Goal: Task Accomplishment & Management: Manage account settings

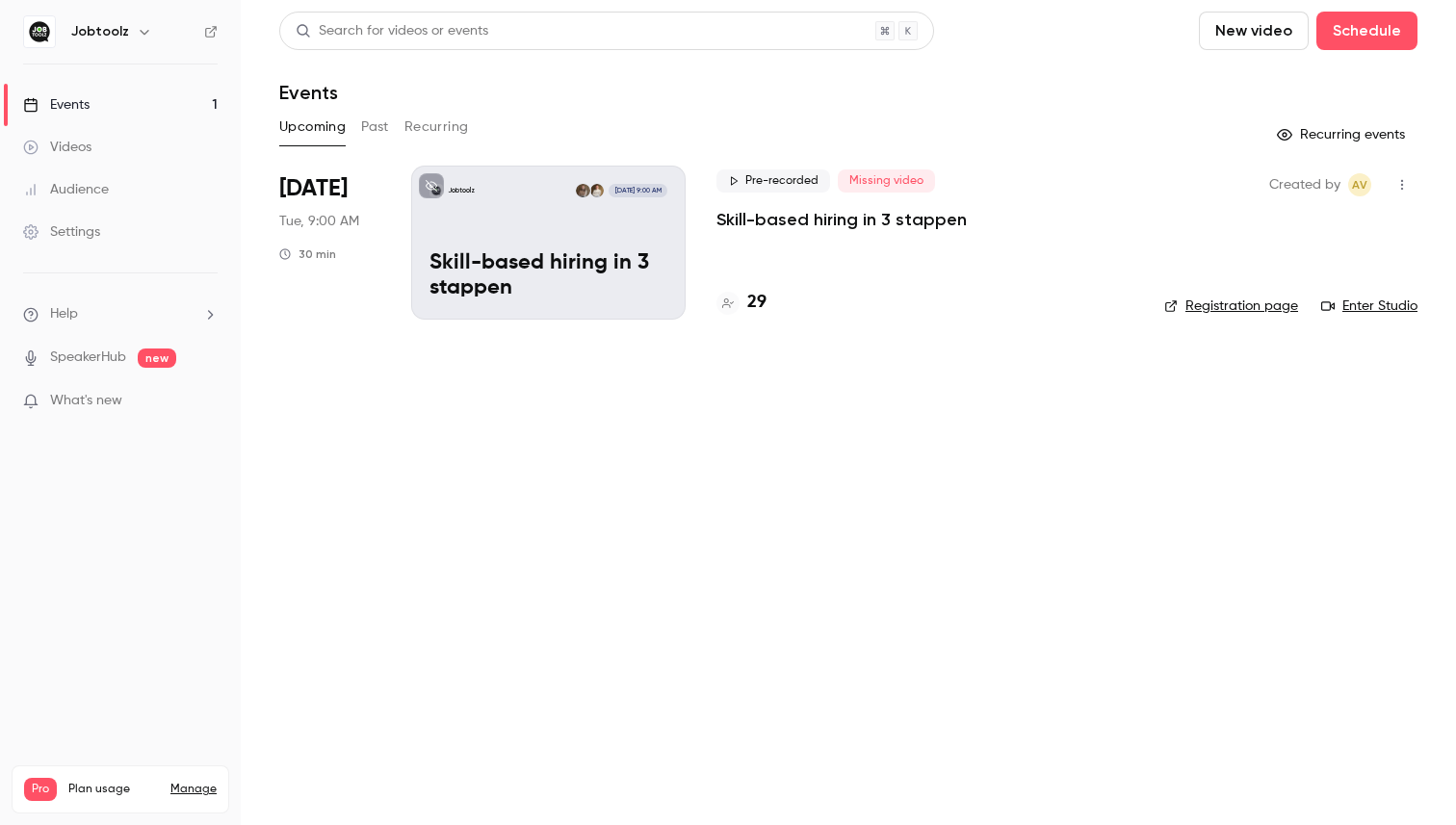
click at [753, 297] on h4 "29" at bounding box center [757, 303] width 19 height 26
click at [506, 271] on p "Skill-based hiring in 3 stappen" at bounding box center [548, 277] width 238 height 50
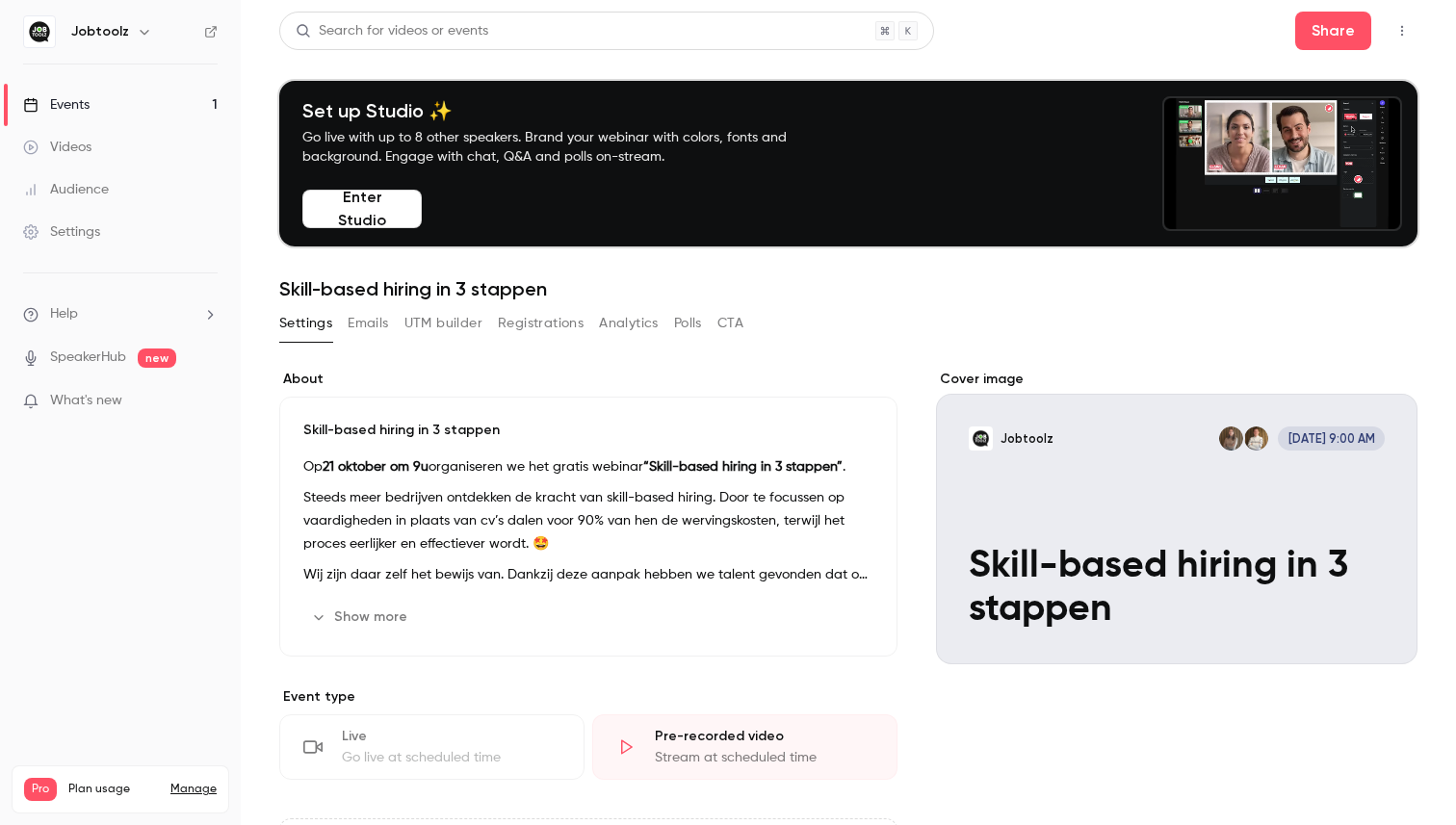
click at [360, 333] on button "Emails" at bounding box center [368, 324] width 41 height 31
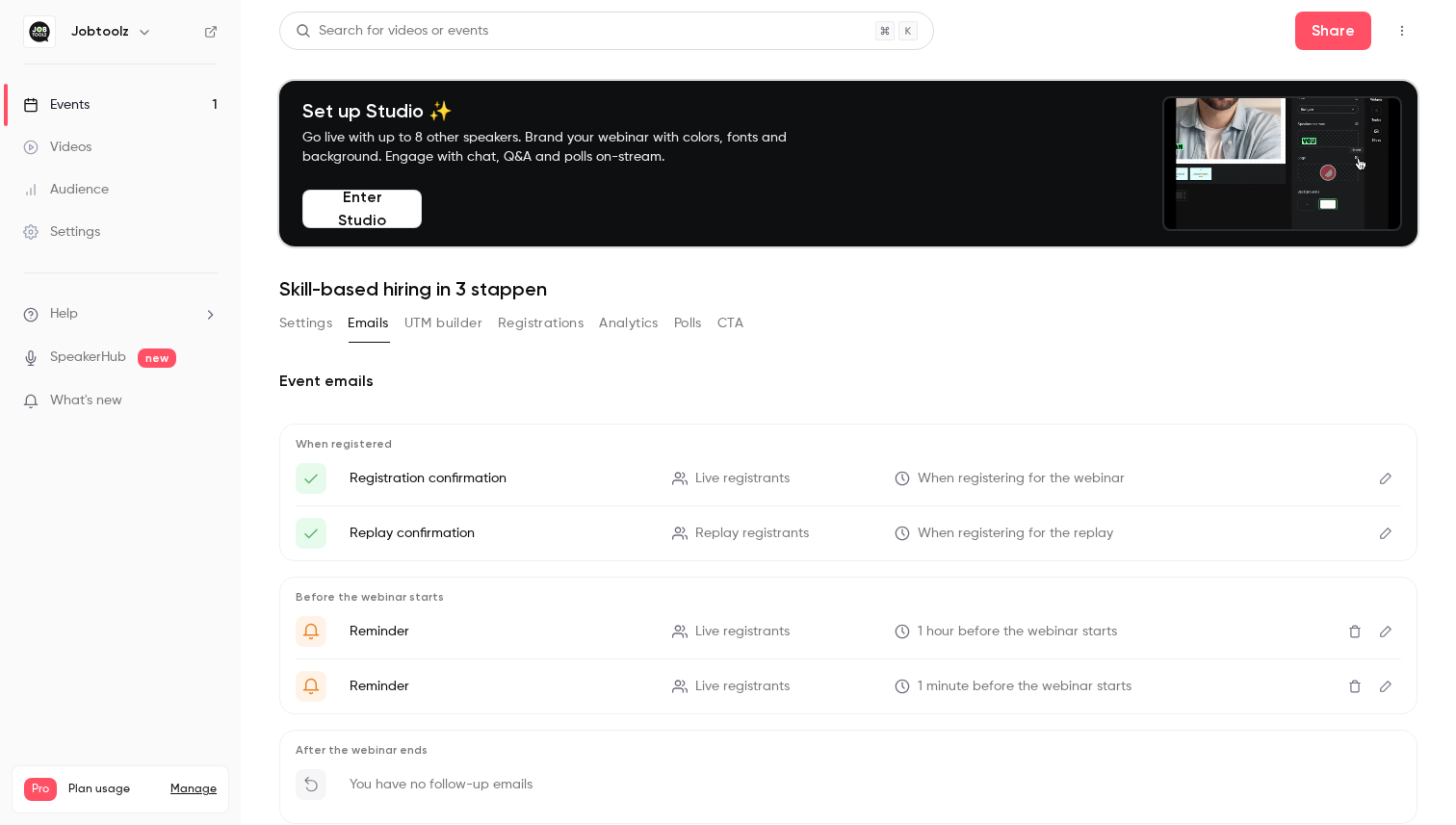
click at [984, 481] on span "When registering for the webinar" at bounding box center [1021, 478] width 207 height 20
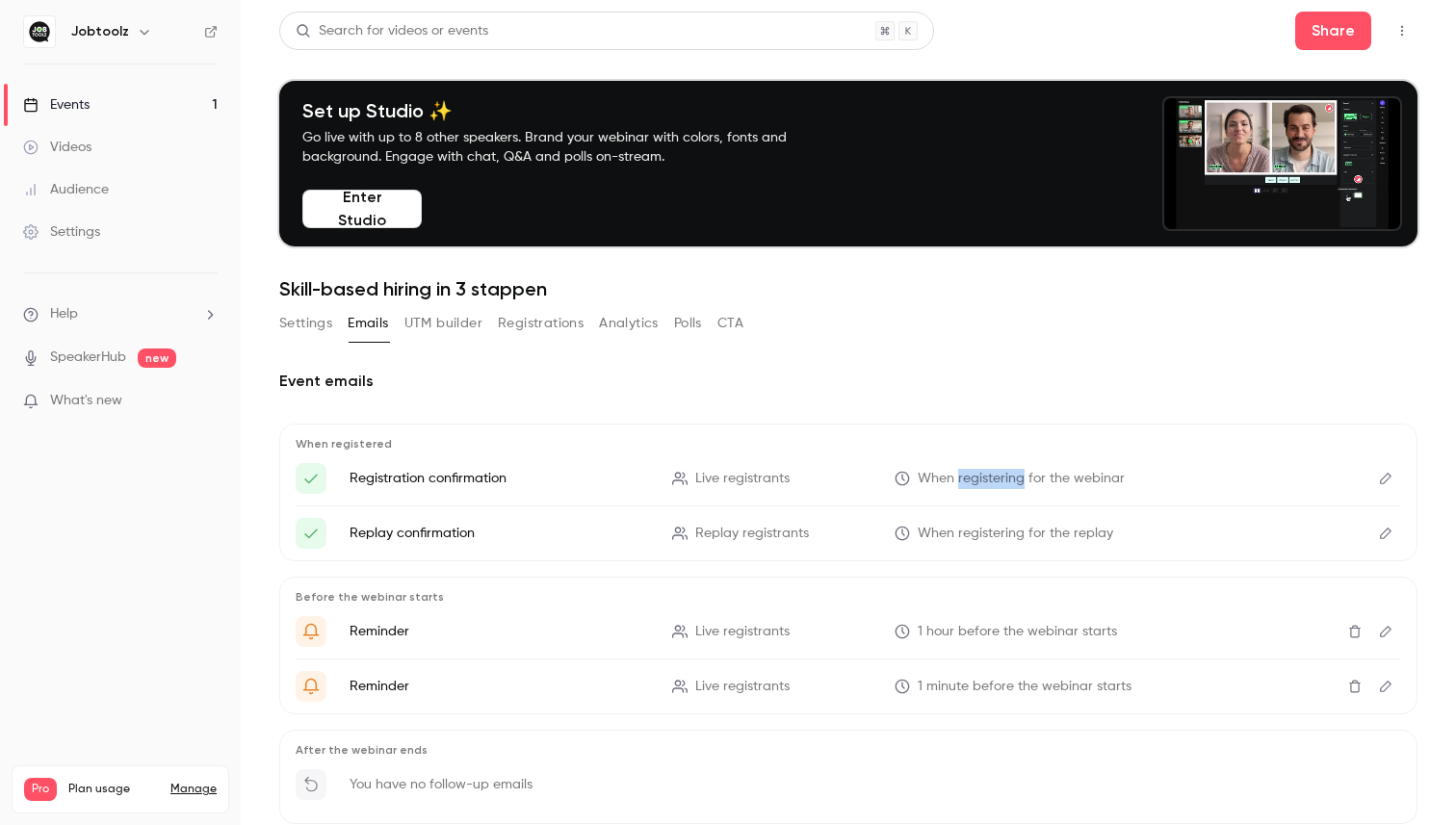
click at [984, 481] on span "When registering for the webinar" at bounding box center [1021, 478] width 207 height 20
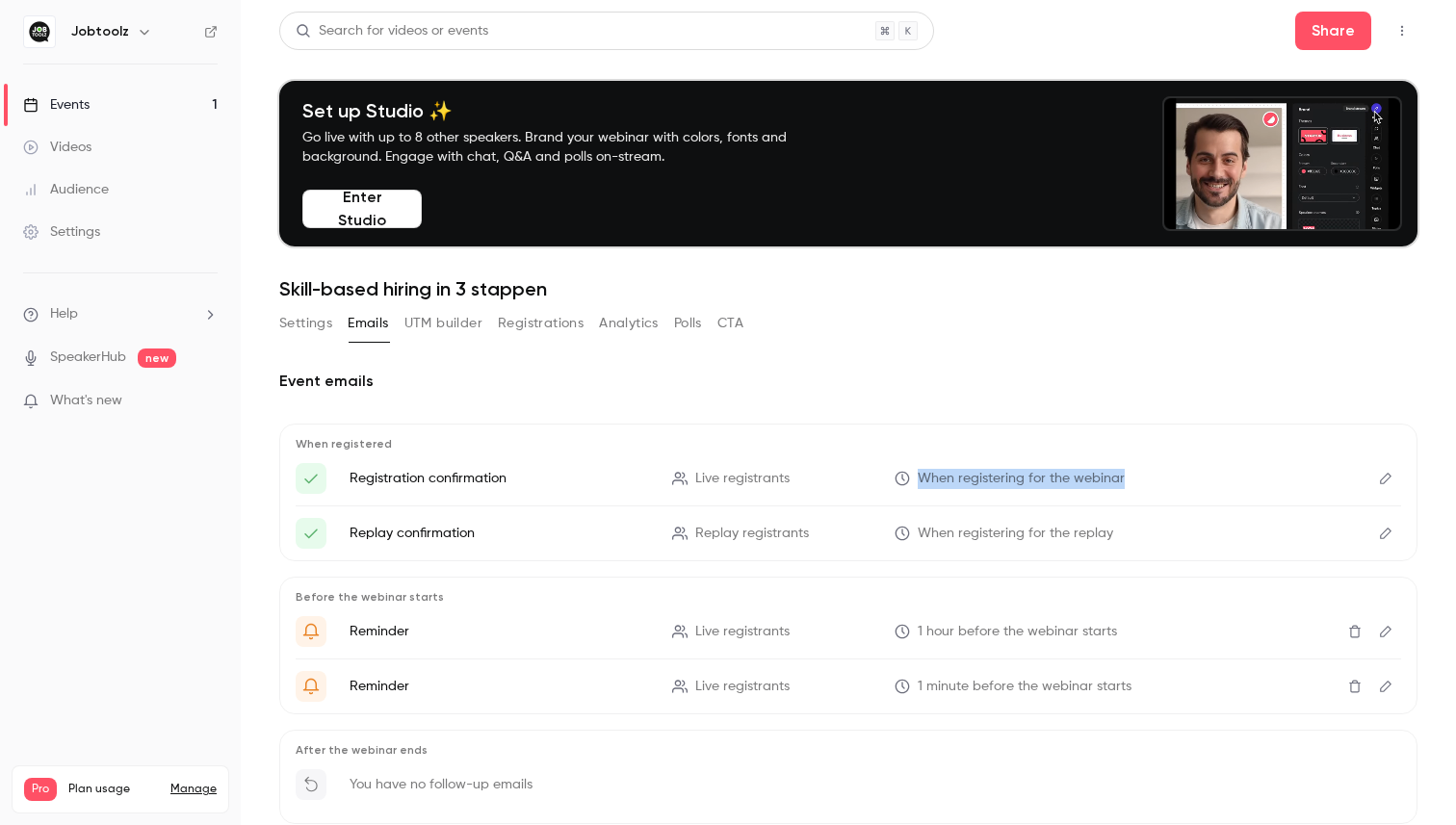
click at [984, 481] on span "When registering for the webinar" at bounding box center [1021, 478] width 207 height 20
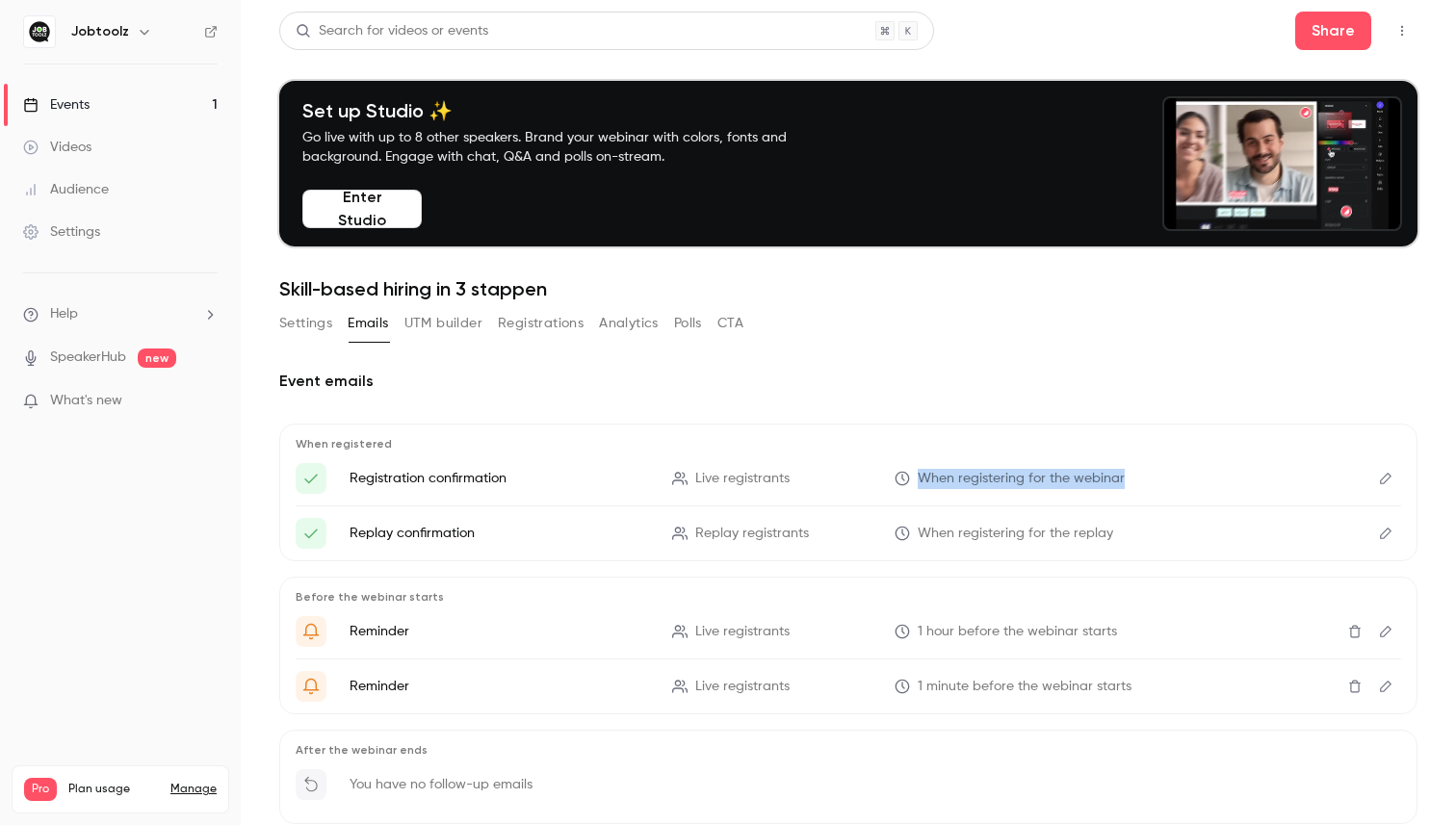
click at [984, 481] on span "When registering for the webinar" at bounding box center [1021, 478] width 207 height 20
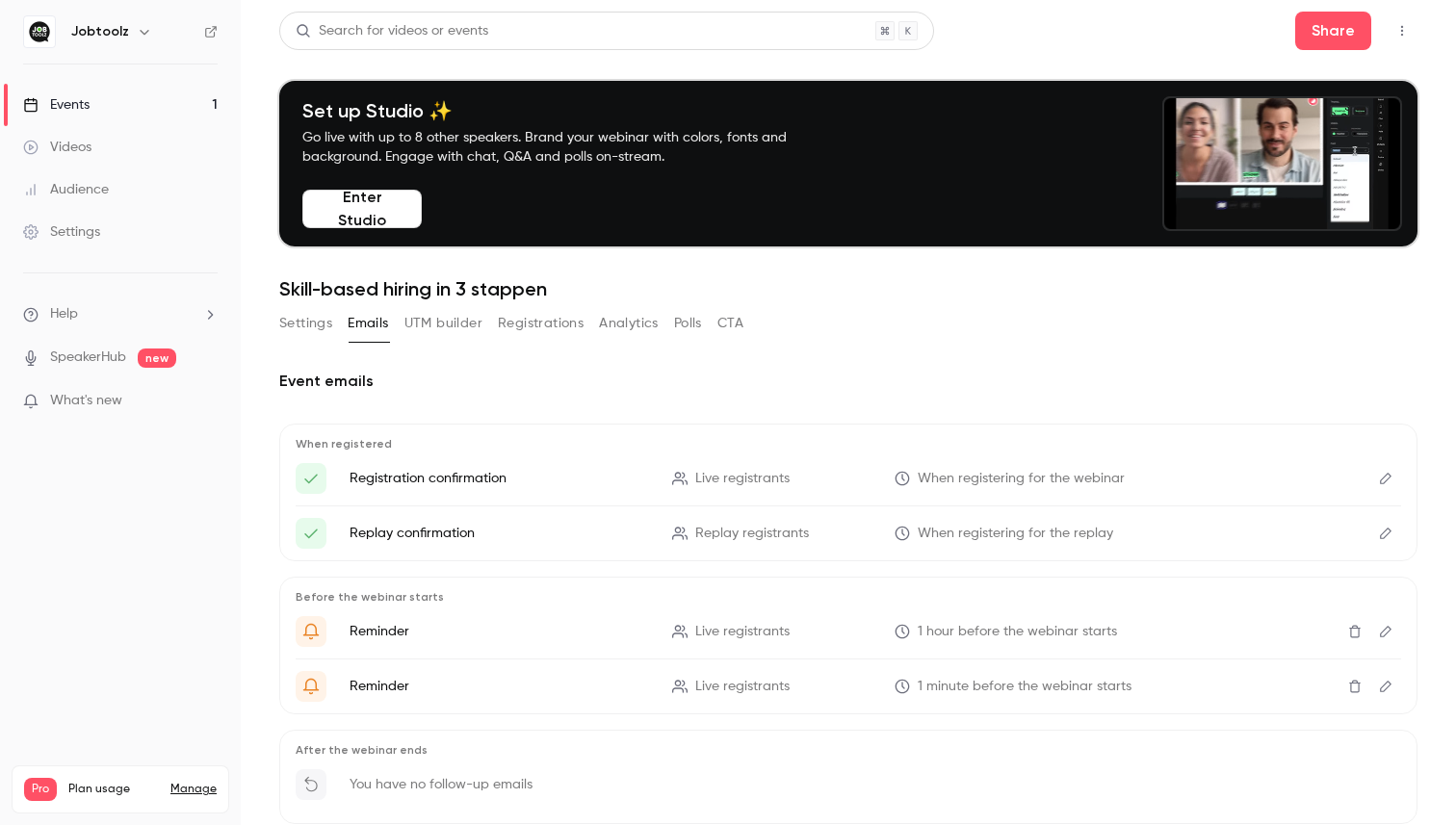
click at [549, 493] on li "Registration confirmation Live registrants When registering for the webinar" at bounding box center [848, 478] width 1106 height 31
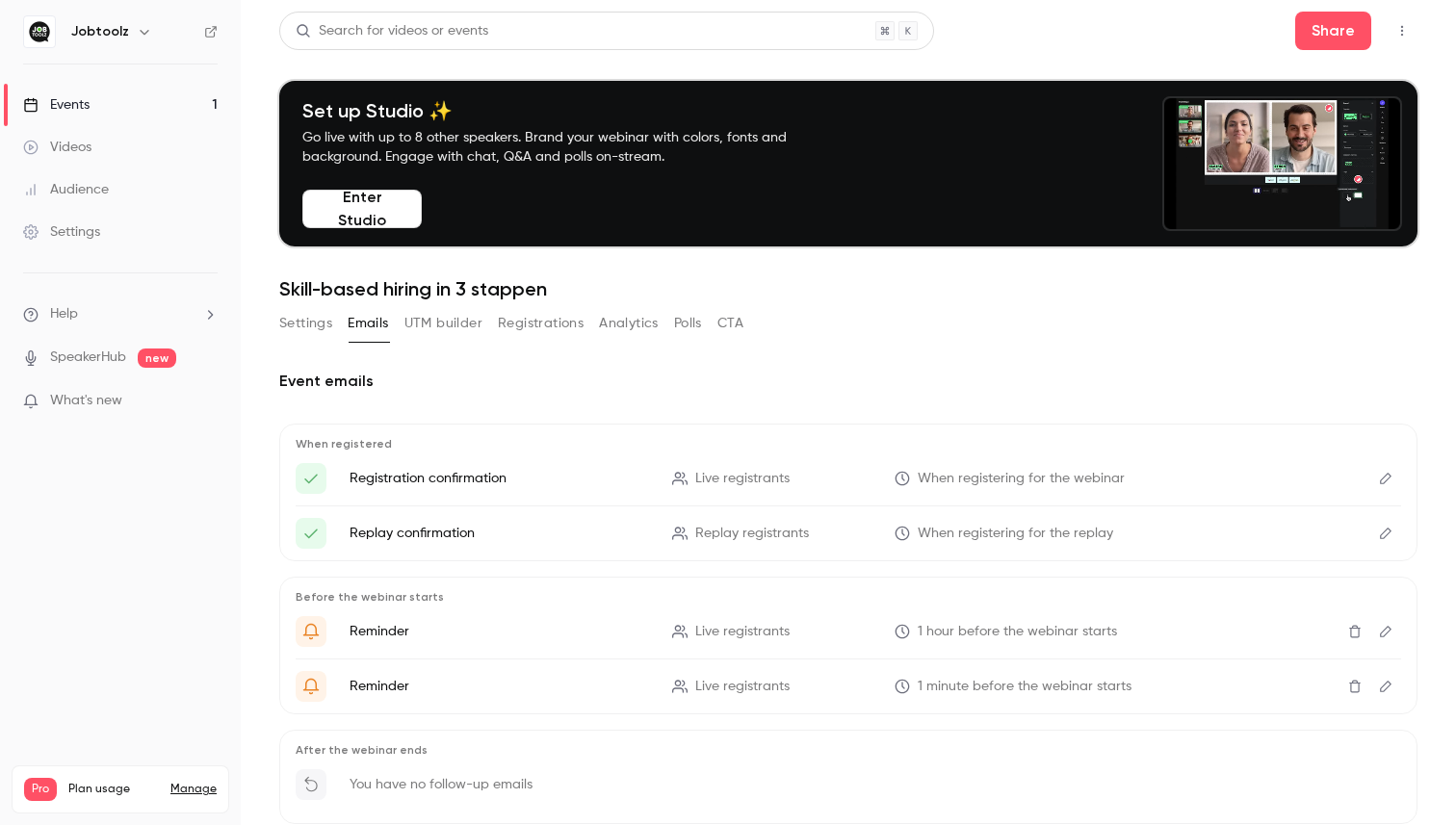
click at [385, 475] on p "Registration confirmation" at bounding box center [499, 478] width 300 height 19
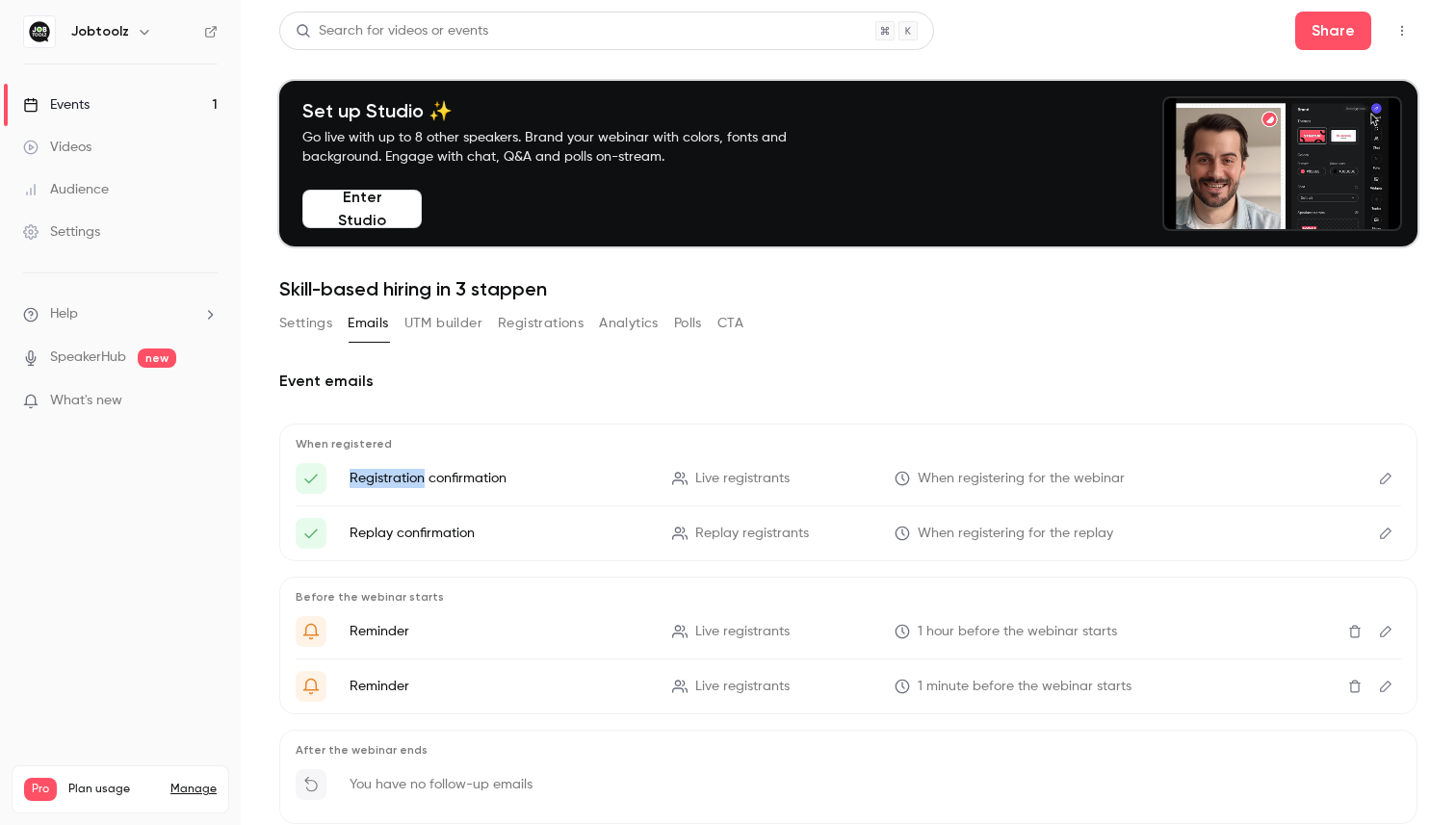
click at [385, 475] on p "Registration confirmation" at bounding box center [499, 478] width 300 height 19
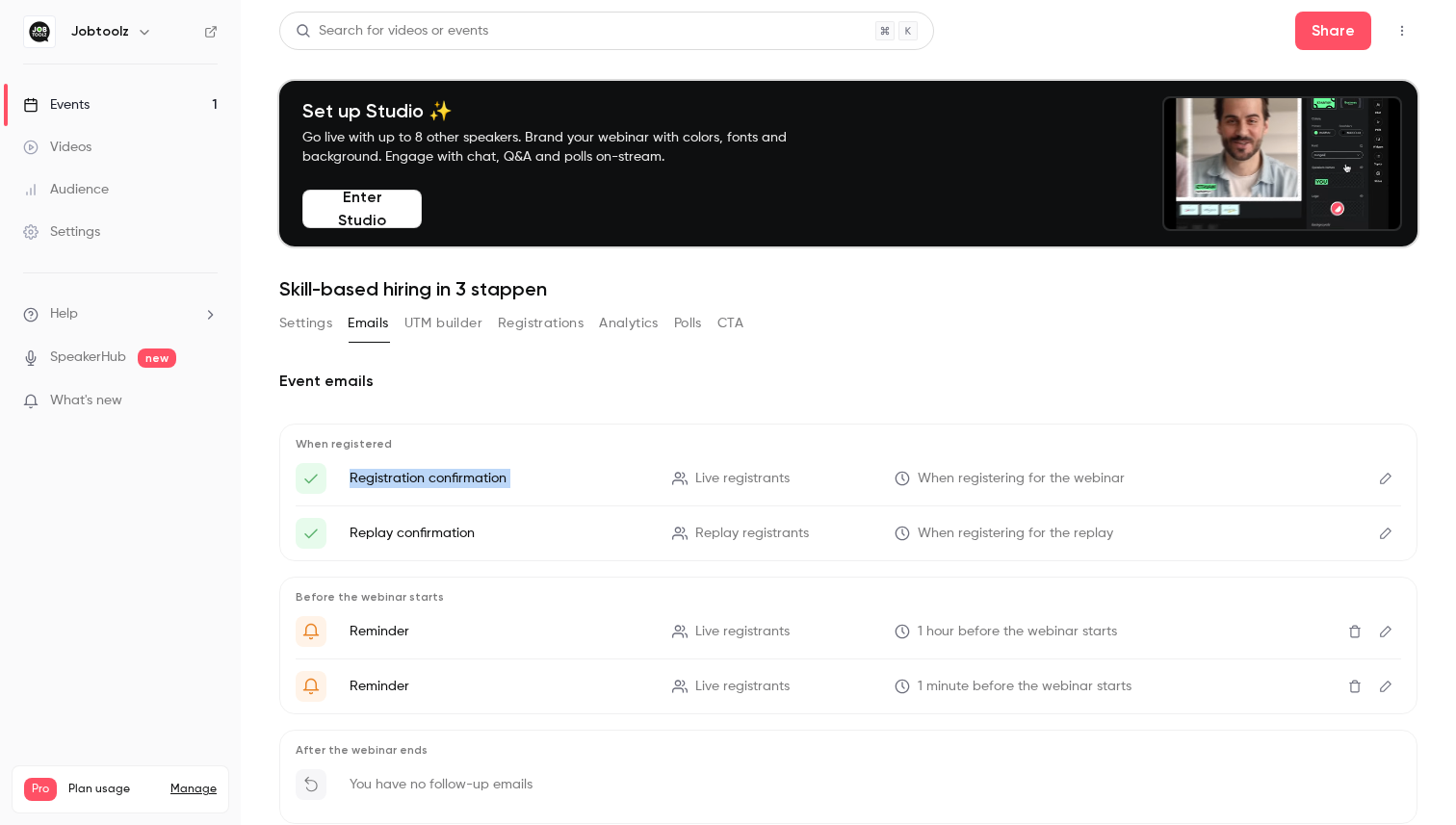
click at [385, 475] on p "Registration confirmation" at bounding box center [499, 478] width 300 height 19
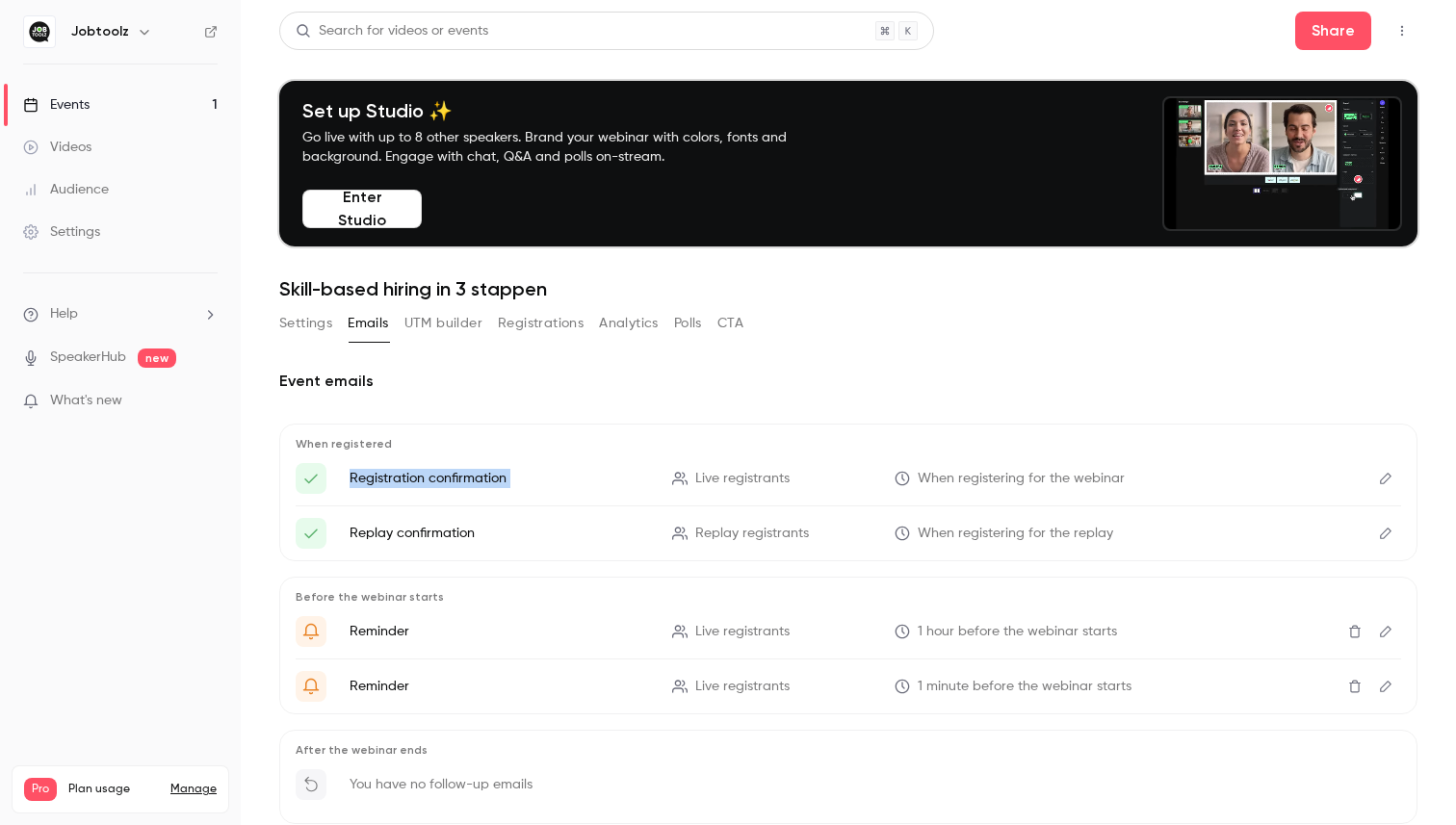
click at [385, 475] on p "Registration confirmation" at bounding box center [499, 478] width 300 height 19
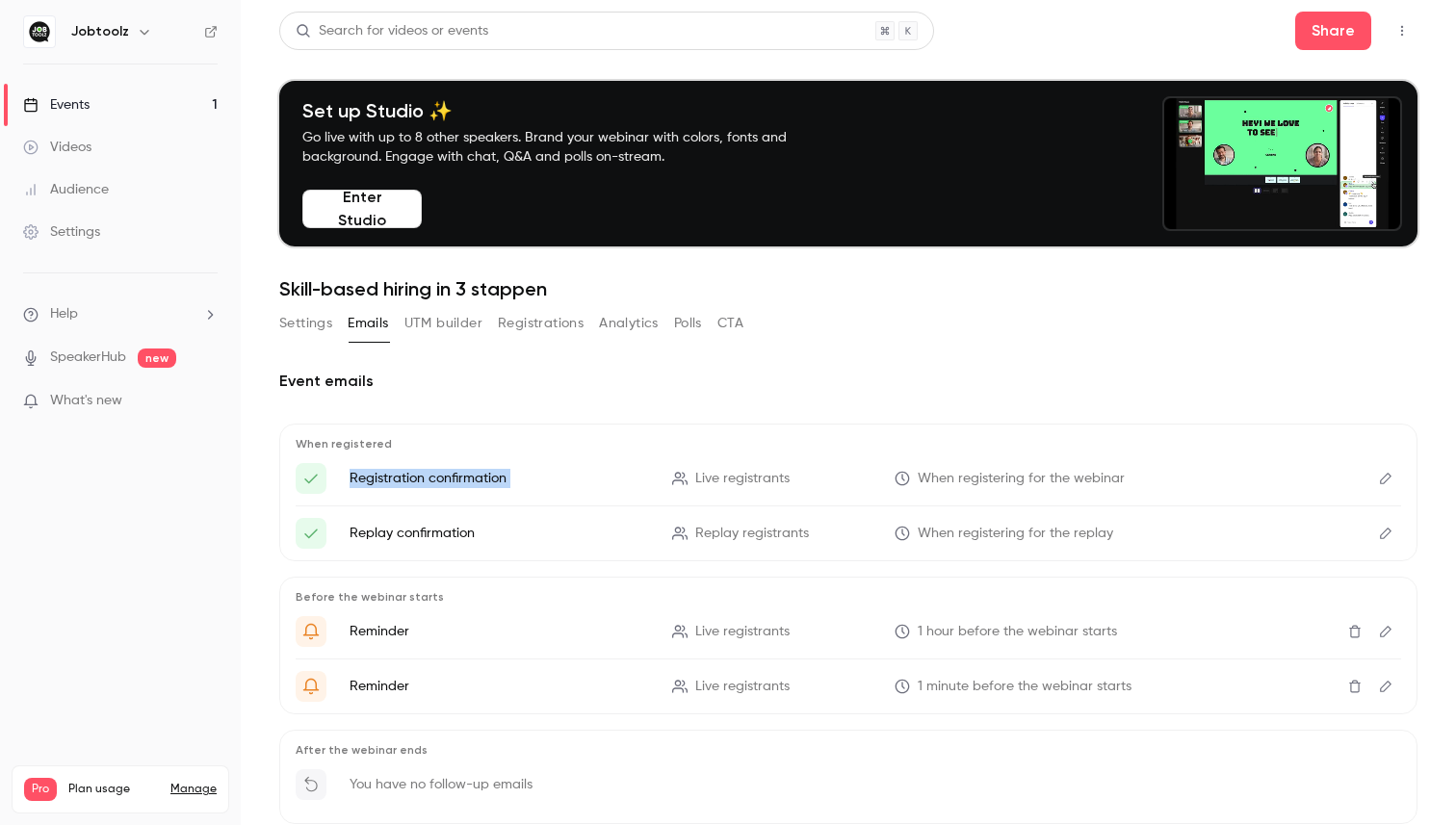
click at [385, 475] on p "Registration confirmation" at bounding box center [499, 478] width 300 height 19
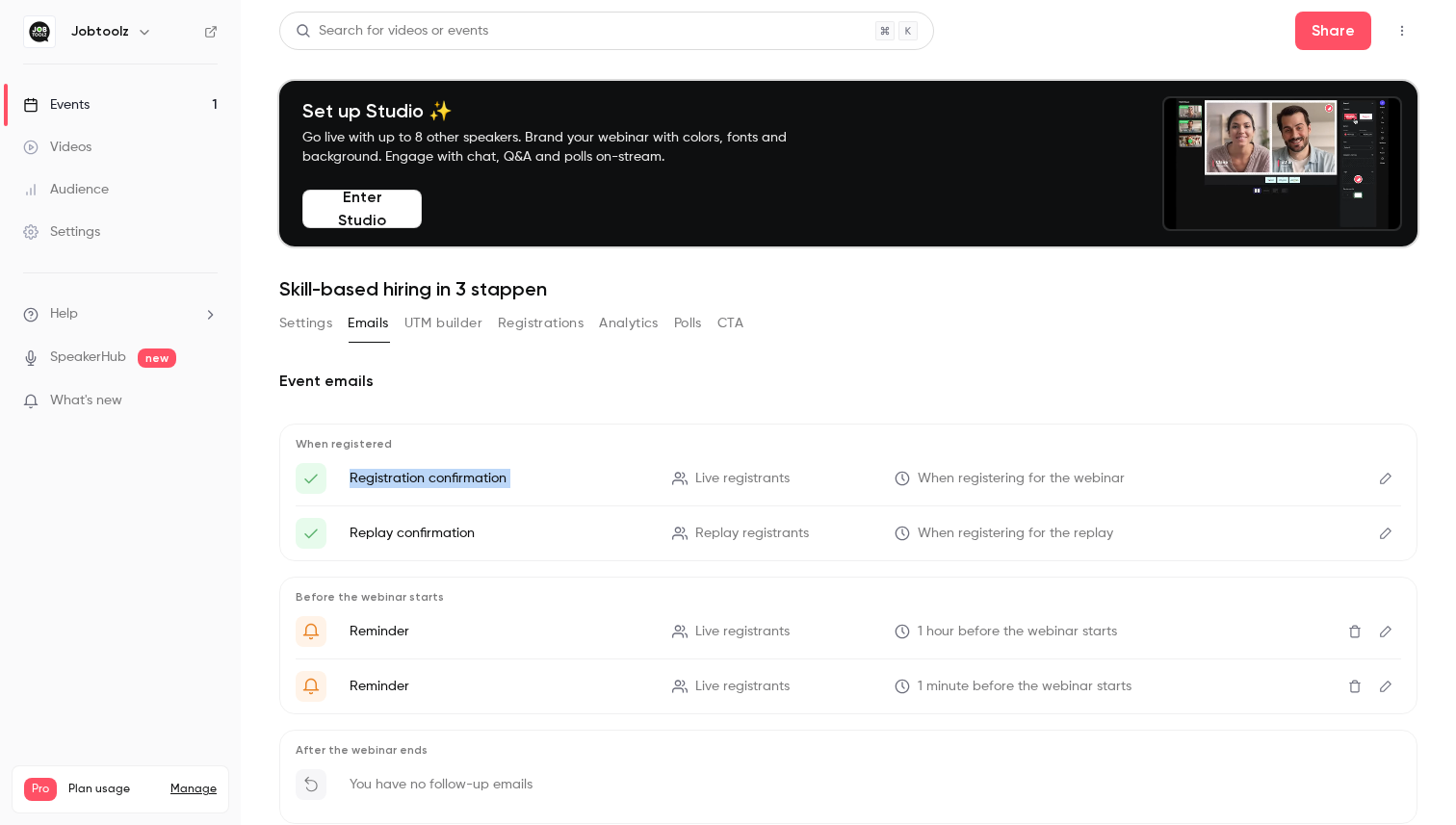
click at [385, 475] on p "Registration confirmation" at bounding box center [499, 478] width 300 height 19
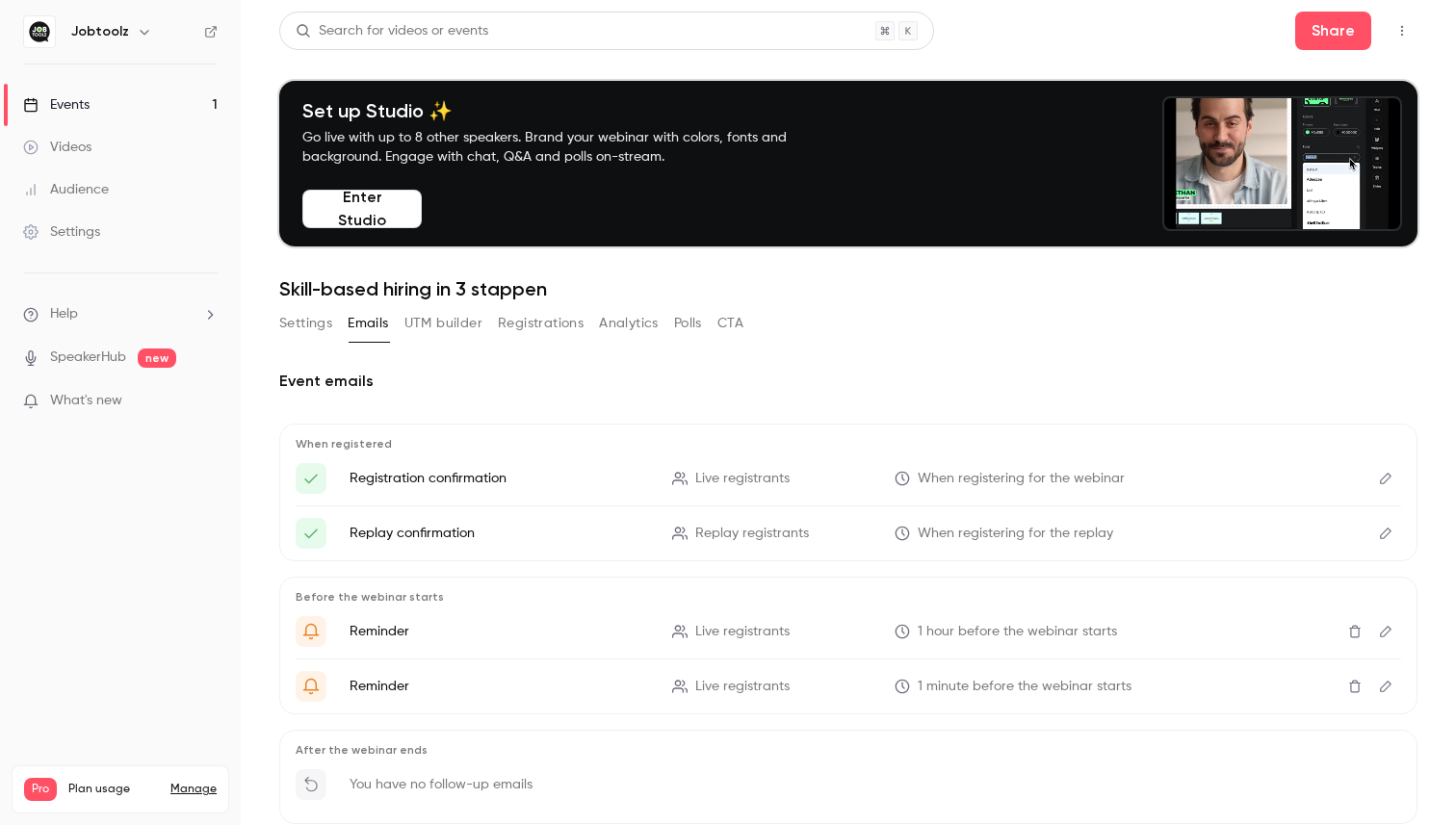
click at [702, 396] on div "Event emails When registered Registration confirmation Live registrants When re…" at bounding box center [848, 628] width 1139 height 516
